Goal: Find specific page/section: Find specific page/section

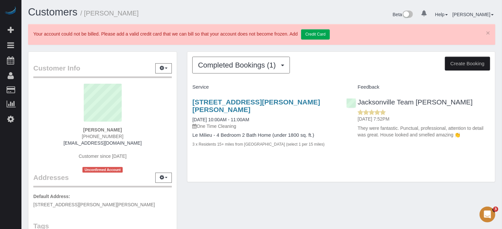
drag, startPoint x: 186, startPoint y: 101, endPoint x: 332, endPoint y: 101, distance: 146.2
click at [332, 101] on div "Completed Bookings (1) Completed Bookings (1) Upcoming Bookings (0) Cancelled B…" at bounding box center [341, 120] width 319 height 138
copy link "[STREET_ADDRESS][PERSON_NAME][PERSON_NAME]"
click at [12, 116] on icon at bounding box center [10, 119] width 7 height 8
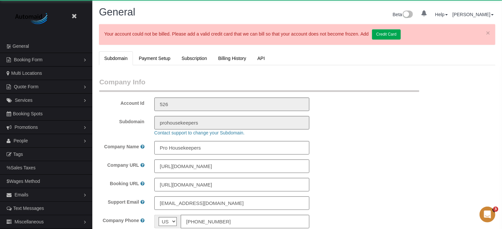
select select "string:[GEOGRAPHIC_DATA]"
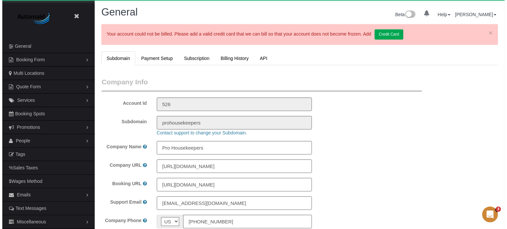
scroll to position [1495, 502]
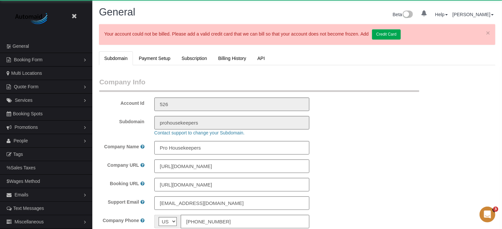
select select "1"
click at [26, 142] on span "People" at bounding box center [21, 140] width 15 height 5
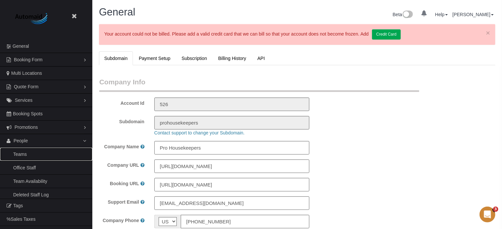
click at [27, 152] on link "Teams" at bounding box center [46, 154] width 92 height 13
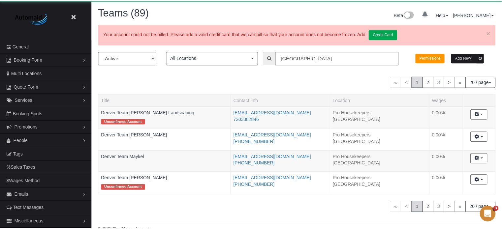
scroll to position [242, 502]
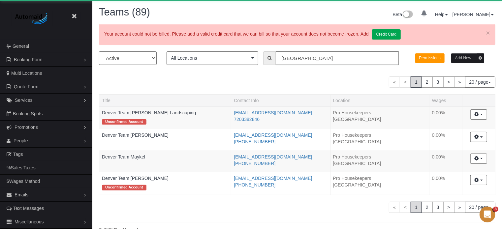
click at [297, 57] on input "[GEOGRAPHIC_DATA]" at bounding box center [337, 58] width 123 height 14
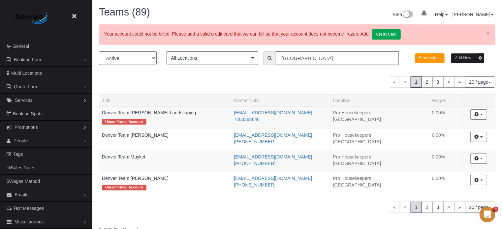
click at [297, 57] on input "[GEOGRAPHIC_DATA]" at bounding box center [337, 58] width 123 height 14
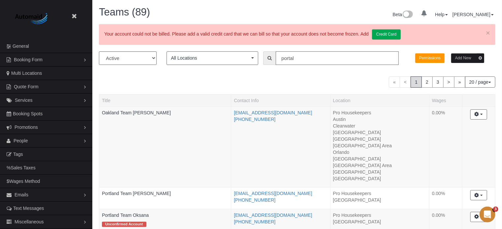
scroll to position [32842, 32502]
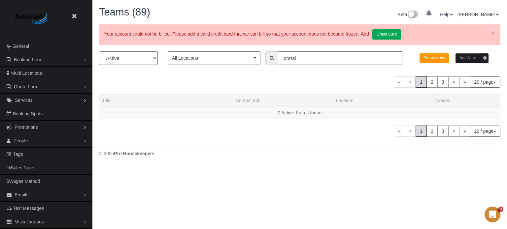
click at [303, 58] on input "portal" at bounding box center [340, 58] width 124 height 14
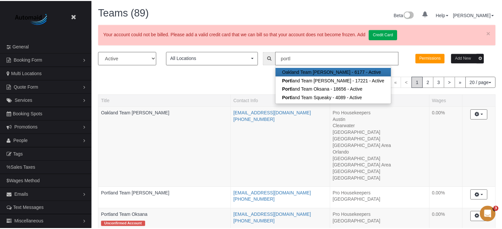
scroll to position [32782, 32502]
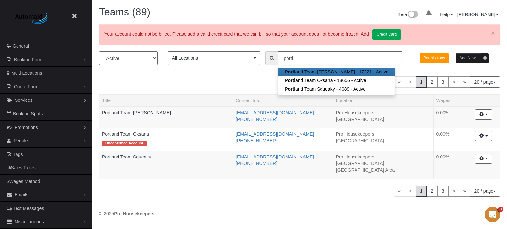
type input "portl"
click at [204, 79] on div "« < 1 2 3 > » 20 / page 10 / page 20 / page 30 / page 40 / page 50 / page 100 /…" at bounding box center [299, 82] width 401 height 11
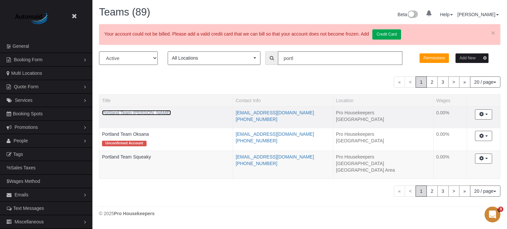
click at [138, 112] on link "Portland Team [PERSON_NAME]" at bounding box center [136, 112] width 69 height 5
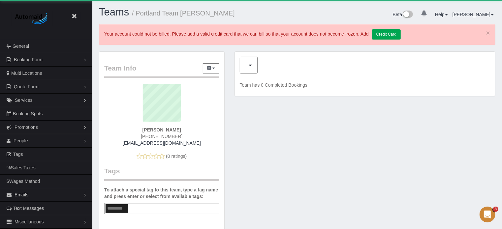
scroll to position [455, 502]
